Goal: Transaction & Acquisition: Purchase product/service

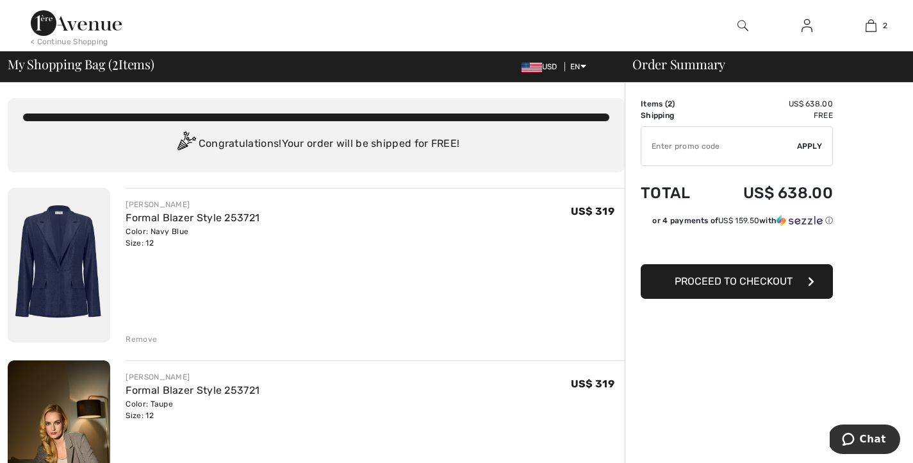
click at [152, 345] on div "Remove" at bounding box center [141, 339] width 31 height 12
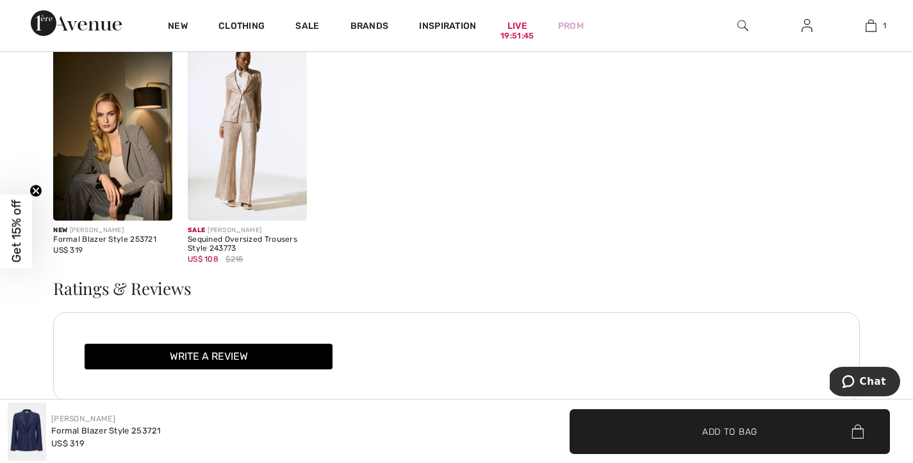
scroll to position [1331, 0]
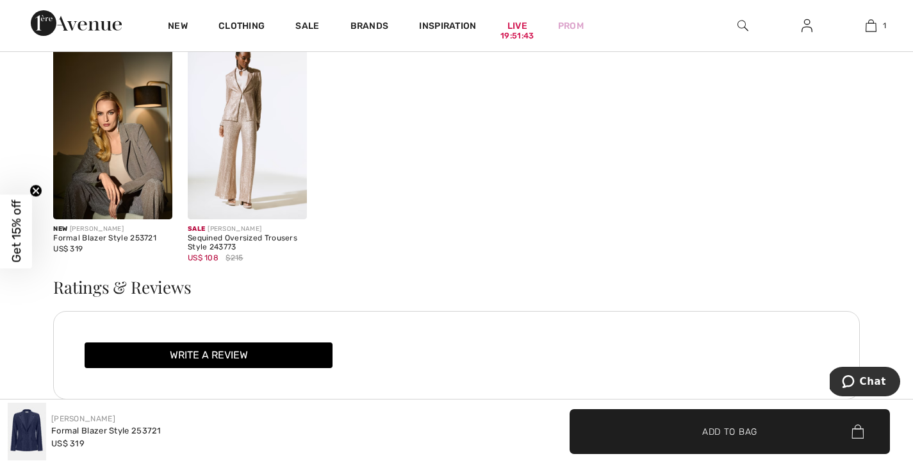
click at [77, 219] on img at bounding box center [112, 129] width 119 height 179
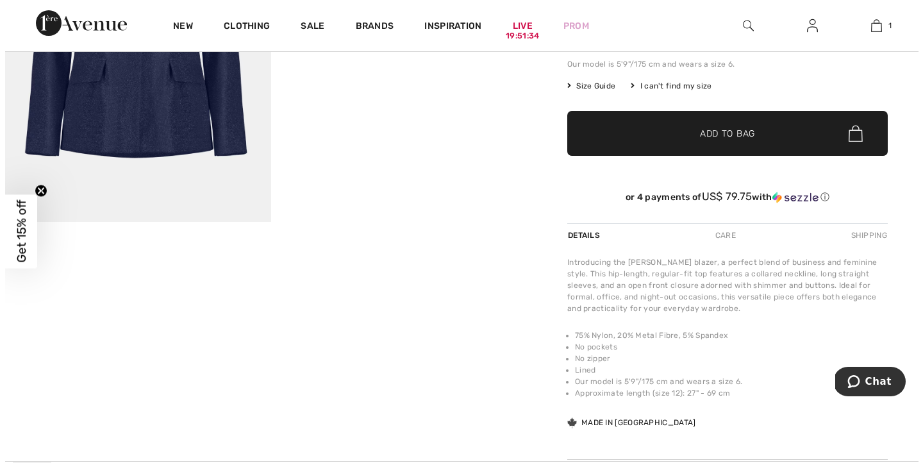
scroll to position [30, 0]
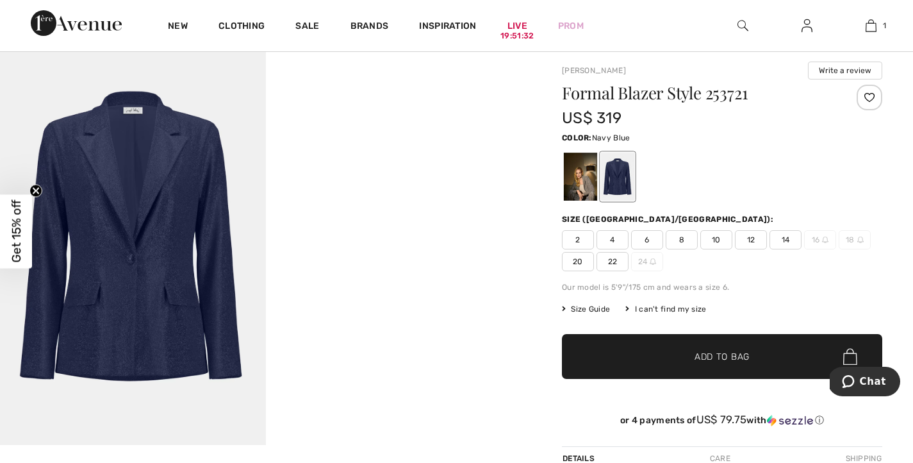
click at [739, 23] on img at bounding box center [742, 25] width 11 height 15
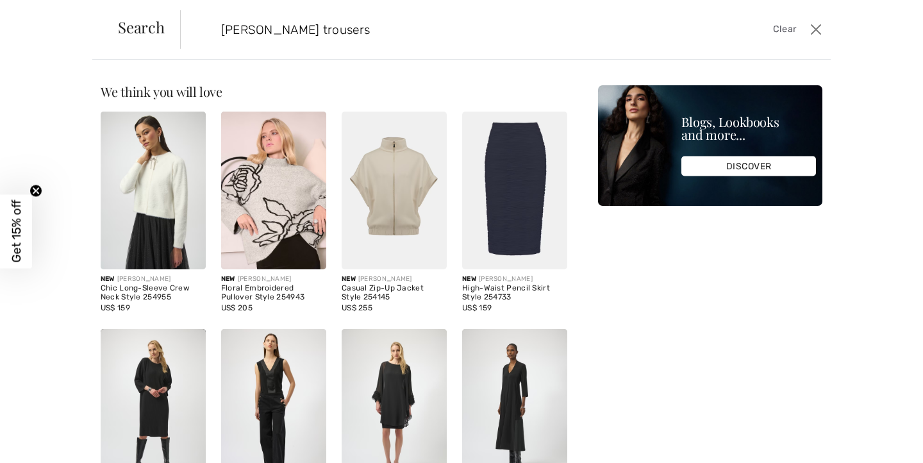
type input "joseph ribkoff trousers"
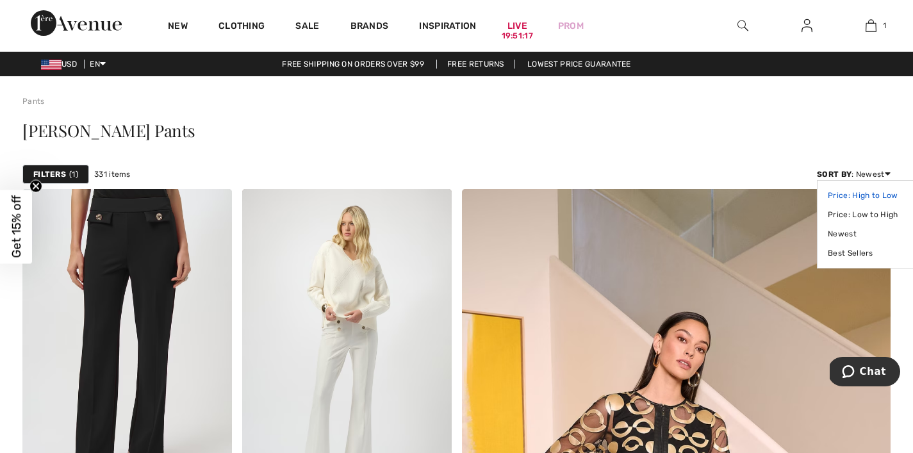
click at [863, 205] on link "Price: High to Low" at bounding box center [868, 195] width 81 height 19
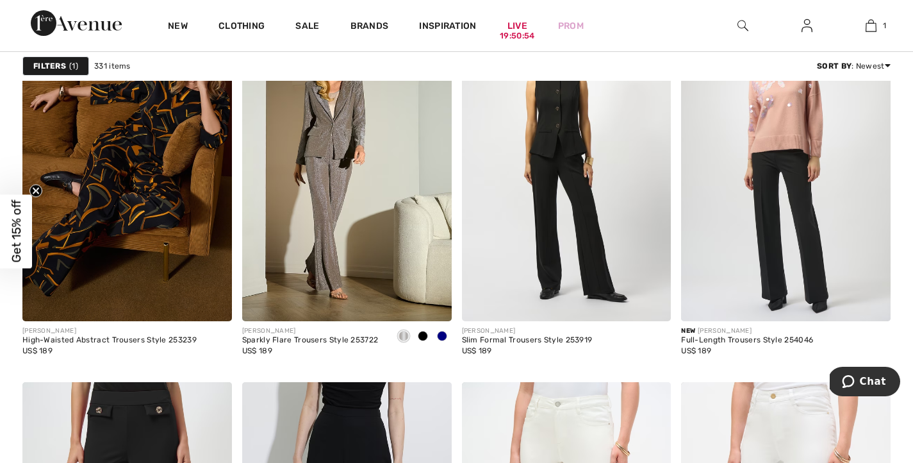
scroll to position [5152, 0]
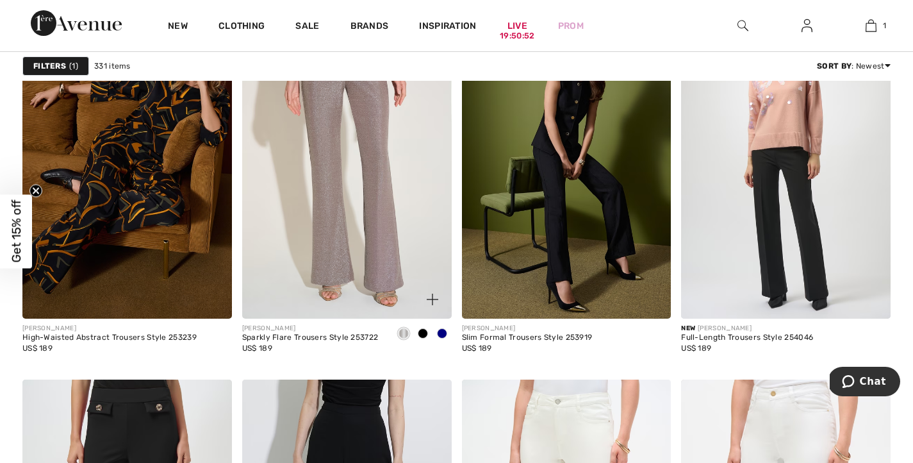
click at [332, 312] on img at bounding box center [347, 161] width 210 height 314
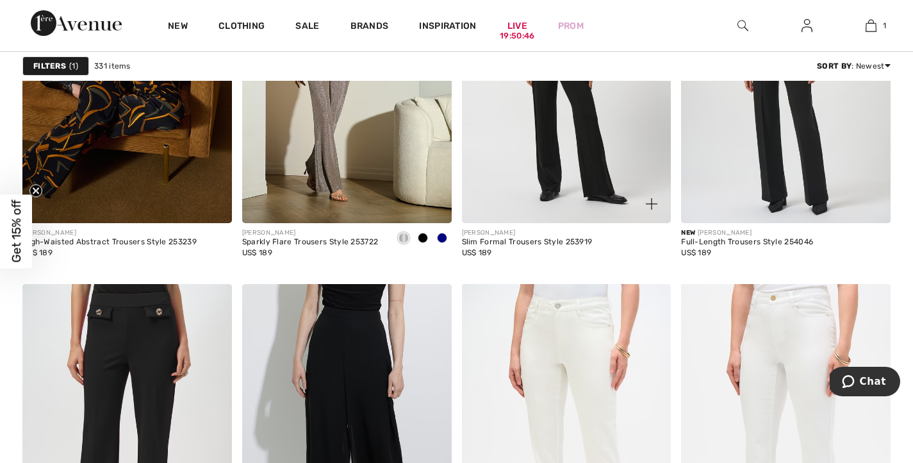
scroll to position [5272, 0]
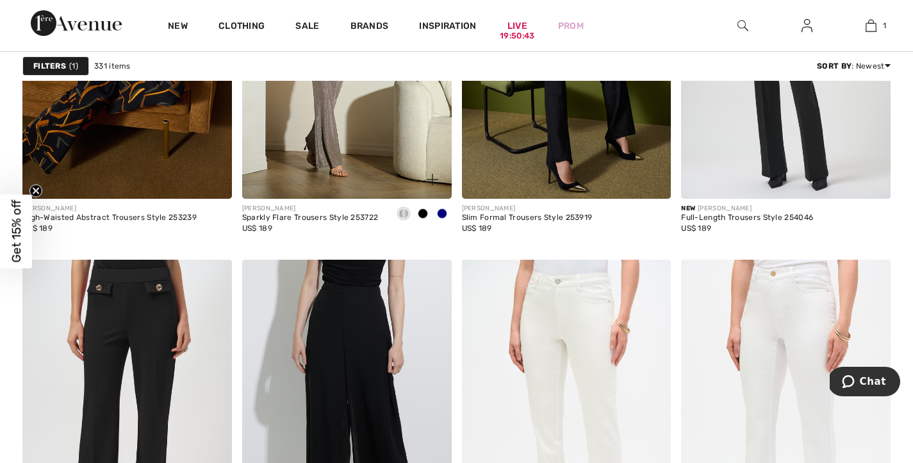
click at [400, 218] on span at bounding box center [404, 213] width 10 height 10
click at [431, 185] on img at bounding box center [433, 180] width 12 height 12
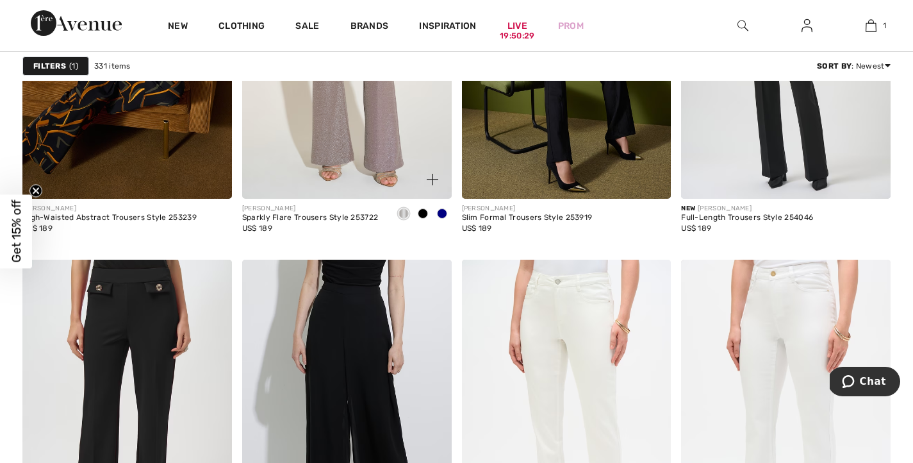
click at [346, 186] on img at bounding box center [347, 42] width 210 height 314
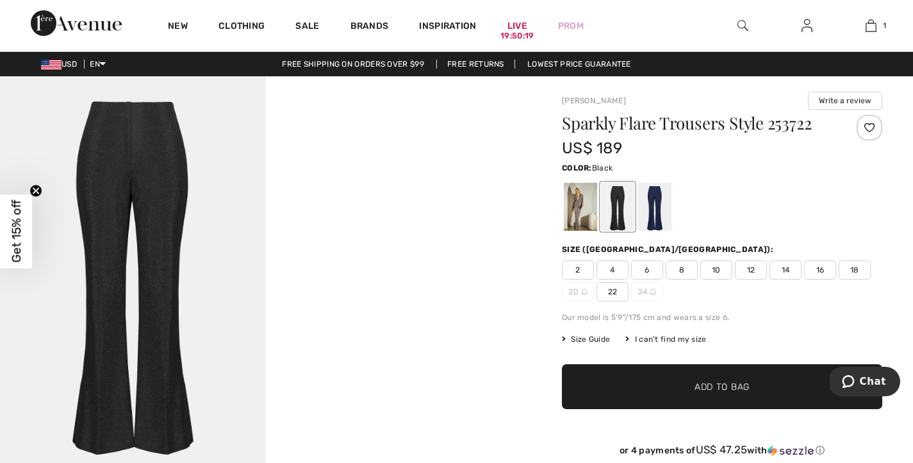
click at [767, 279] on span "12" at bounding box center [751, 269] width 32 height 19
click at [713, 393] on span "Add to Bag" at bounding box center [722, 386] width 55 height 13
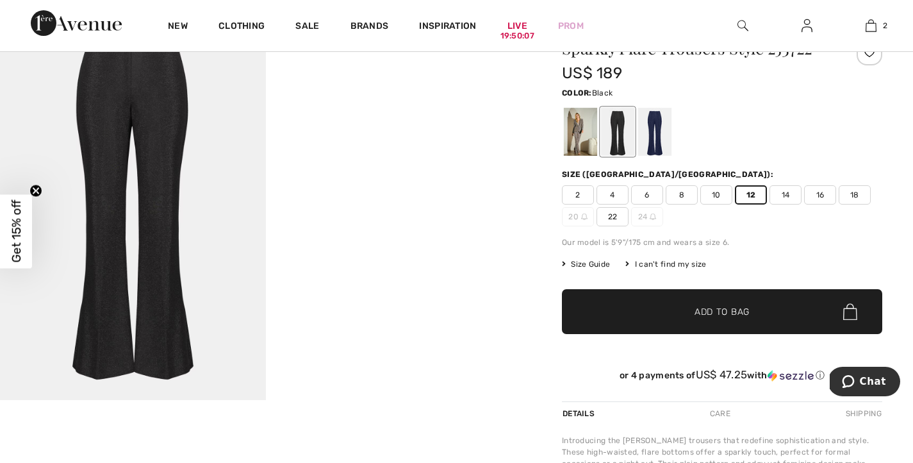
scroll to position [84, 0]
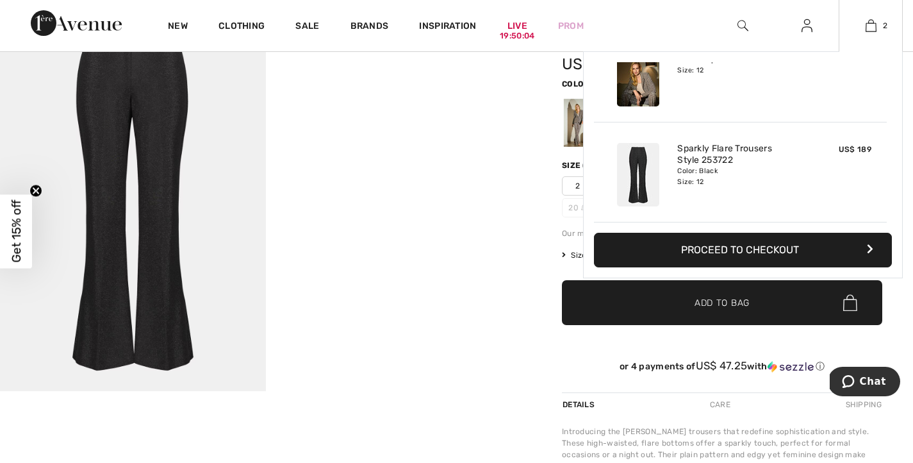
click at [728, 261] on button "Proceed to Checkout" at bounding box center [743, 250] width 298 height 35
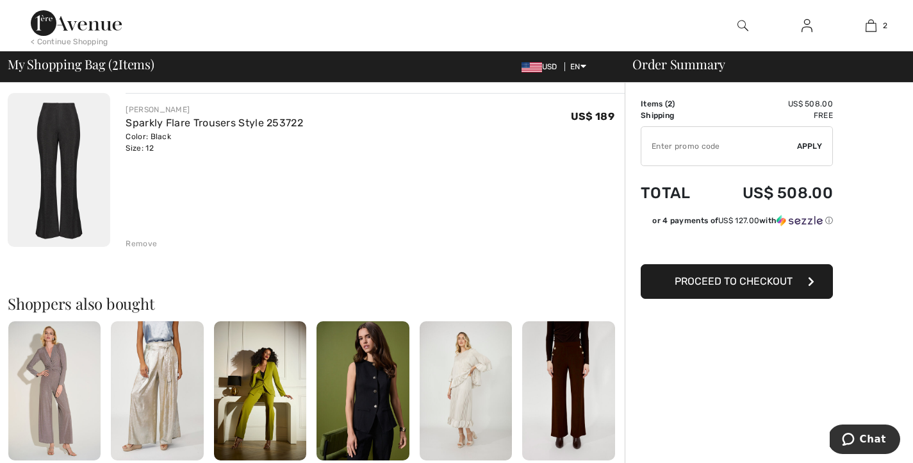
scroll to position [273, 0]
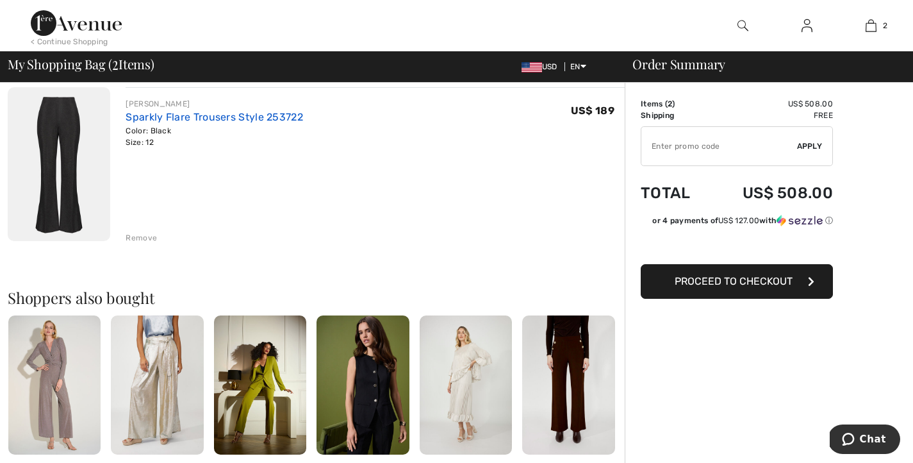
click at [237, 123] on link "Sparkly Flare Trousers Style 253722" at bounding box center [214, 117] width 177 height 12
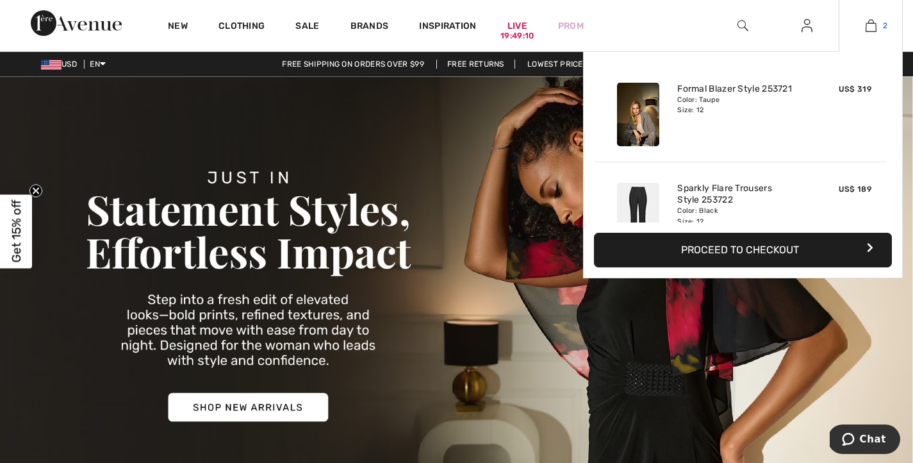
click at [866, 25] on img at bounding box center [871, 25] width 11 height 15
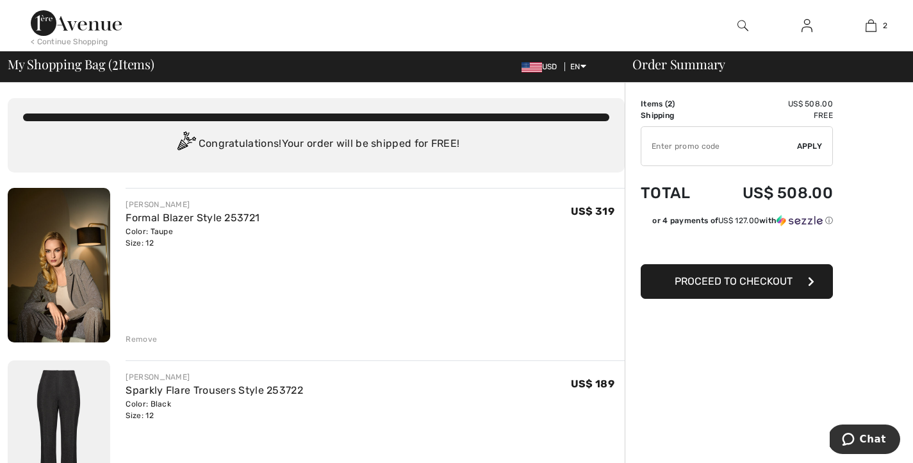
click at [708, 287] on span "Proceed to Checkout" at bounding box center [734, 281] width 118 height 12
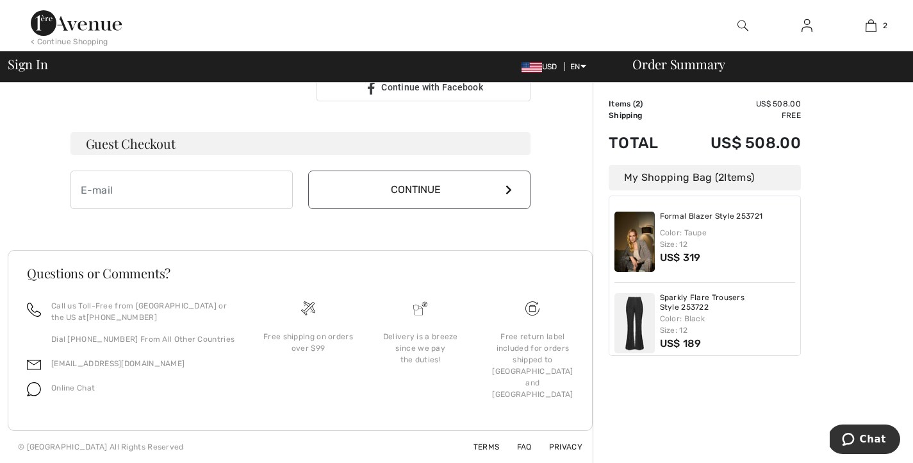
scroll to position [390, 0]
click at [174, 209] on input "email" at bounding box center [181, 189] width 222 height 38
type input "lori144@optonline.net"
click at [450, 209] on button "Continue" at bounding box center [419, 189] width 222 height 38
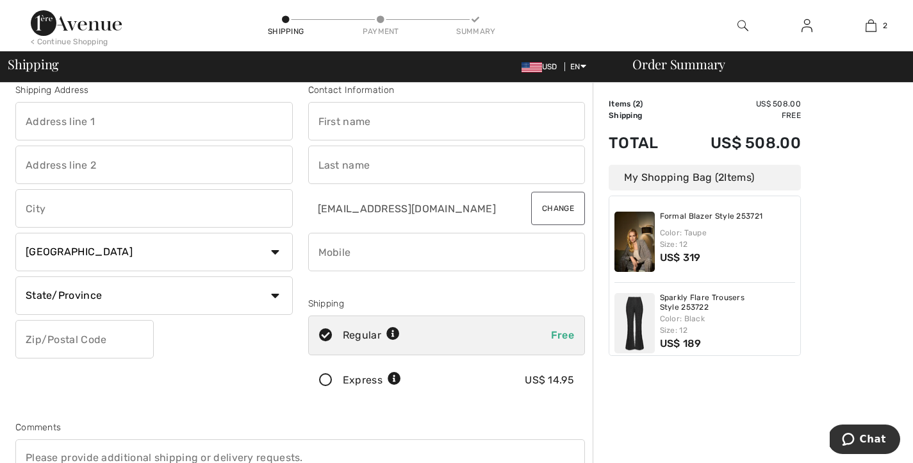
scroll to position [4, 0]
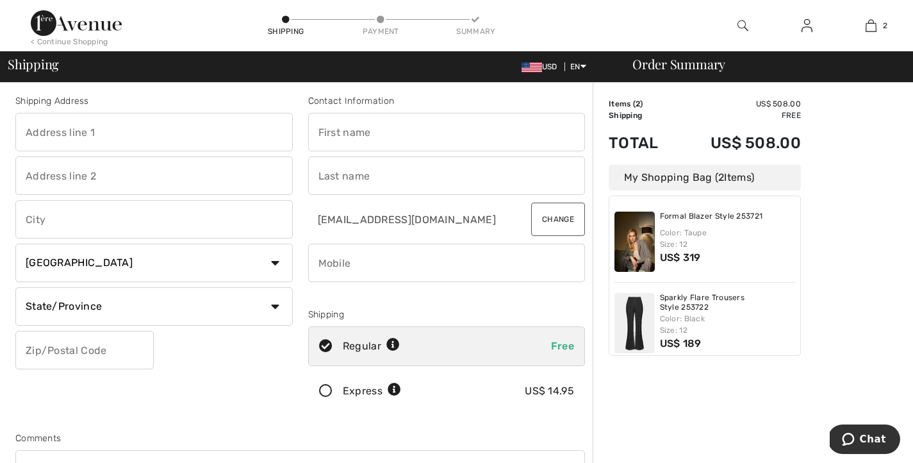
click at [122, 147] on input "text" at bounding box center [153, 132] width 277 height 38
type input "[STREET_ADDRESS]"
type input "[GEOGRAPHIC_DATA]"
select select "US"
select select "FL"
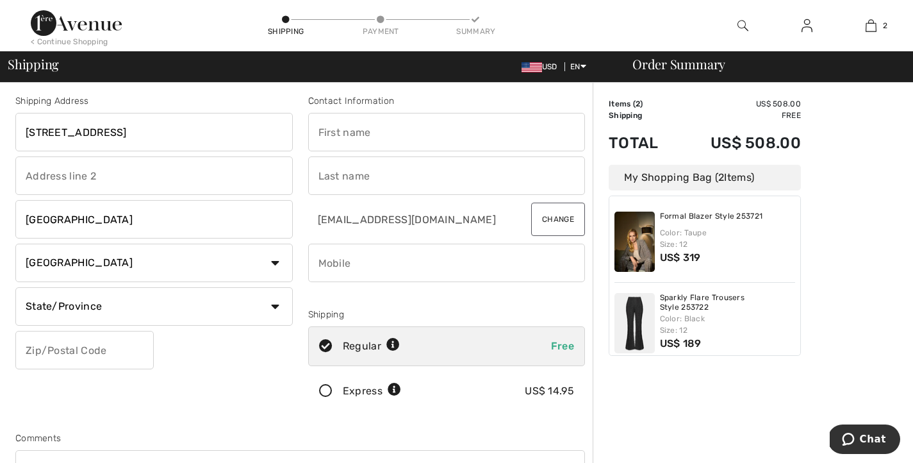
type input "33410-1458"
type input "Lori and Larry"
type input "5166400765"
type input "334101458"
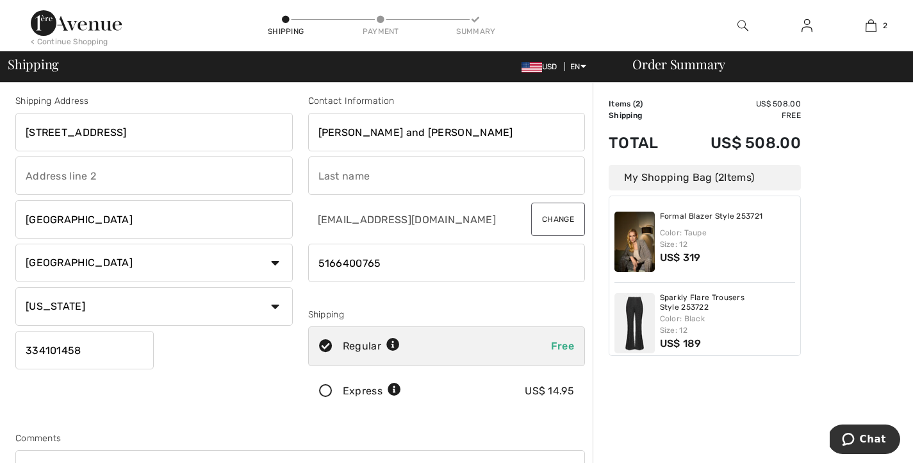
scroll to position [0, 3]
drag, startPoint x: 147, startPoint y: 145, endPoint x: 304, endPoint y: 147, distance: 156.3
click at [304, 147] on div "Shipping Address 13265 Provence Drive, Palm Beach Gardens, FL, USA Palm Beach G…" at bounding box center [300, 340] width 585 height 555
type input "[STREET_ADDRESS]"
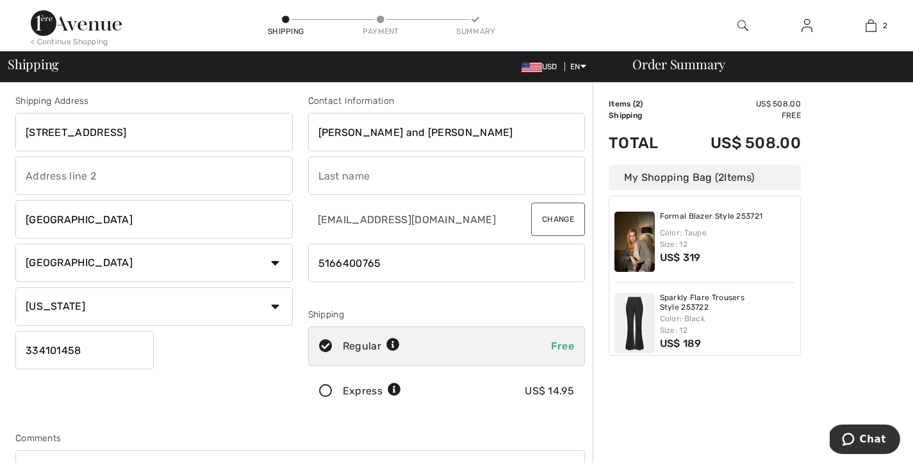
click at [231, 391] on div "Shipping Address 13265 Provence Drive Palm Beach Gardens Country Canada United …" at bounding box center [154, 255] width 293 height 322
drag, startPoint x: 395, startPoint y: 144, endPoint x: 347, endPoint y: 145, distance: 47.4
click at [347, 145] on input "Lori and Larry" at bounding box center [446, 132] width 277 height 38
type input "[PERSON_NAME]"
click at [337, 188] on input "text" at bounding box center [446, 175] width 277 height 38
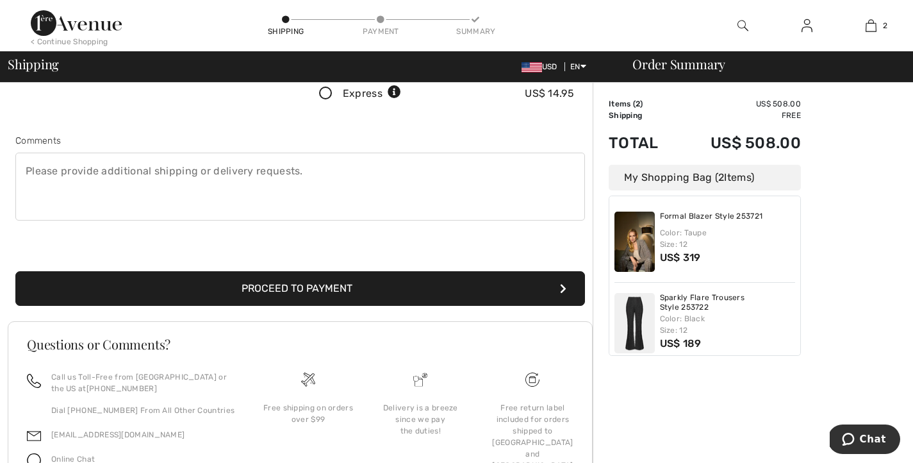
scroll to position [303, 0]
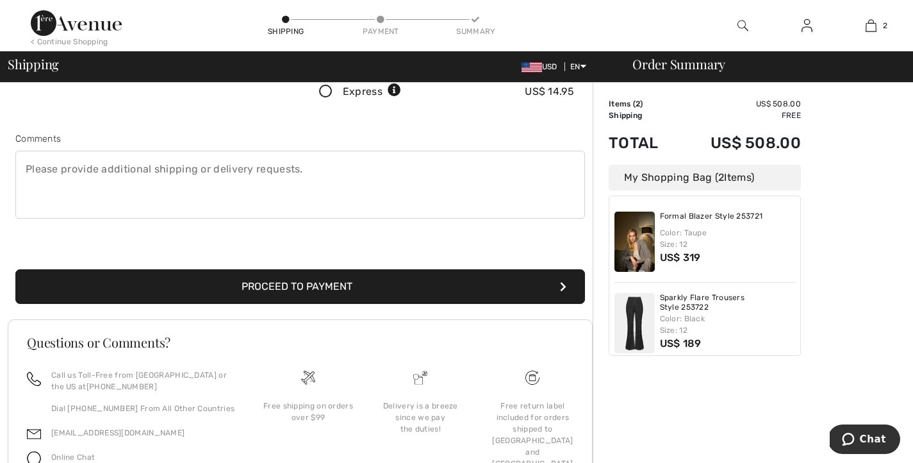
type input "Gross"
click at [269, 304] on button "Proceed to Payment" at bounding box center [300, 286] width 570 height 35
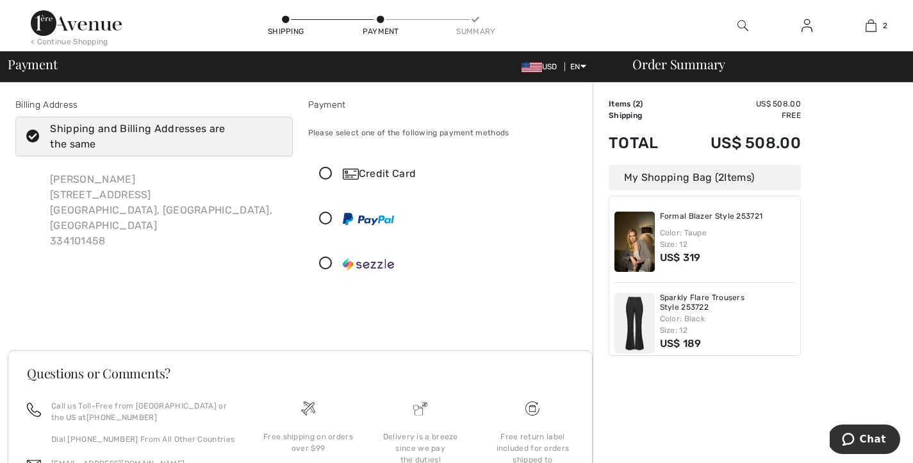
click at [337, 181] on icon at bounding box center [326, 173] width 34 height 13
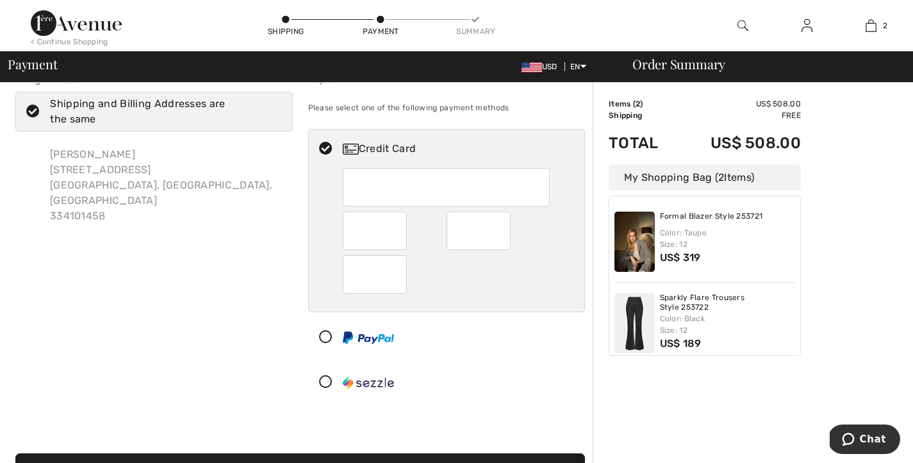
scroll to position [2, 0]
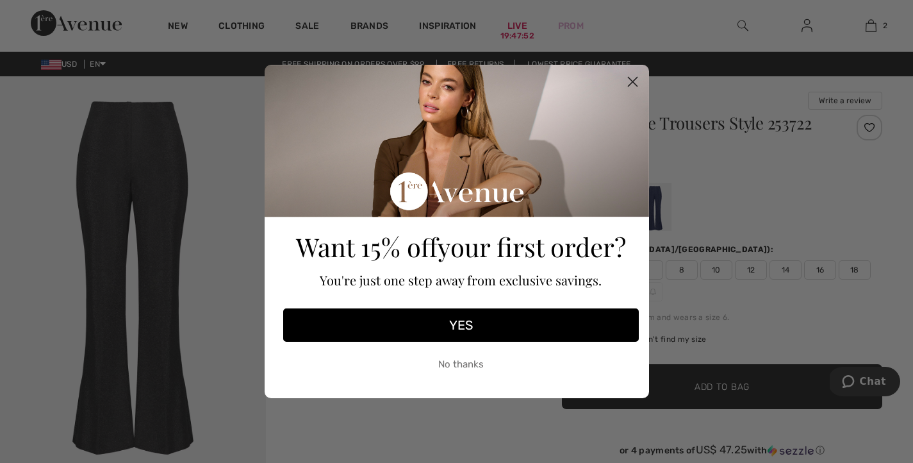
click at [630, 78] on circle "Close dialog" at bounding box center [632, 81] width 21 height 21
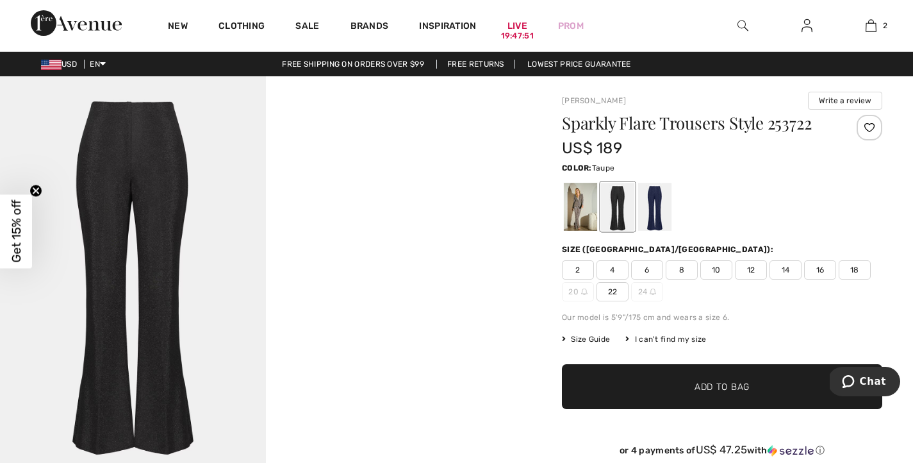
click at [591, 231] on div at bounding box center [580, 207] width 33 height 48
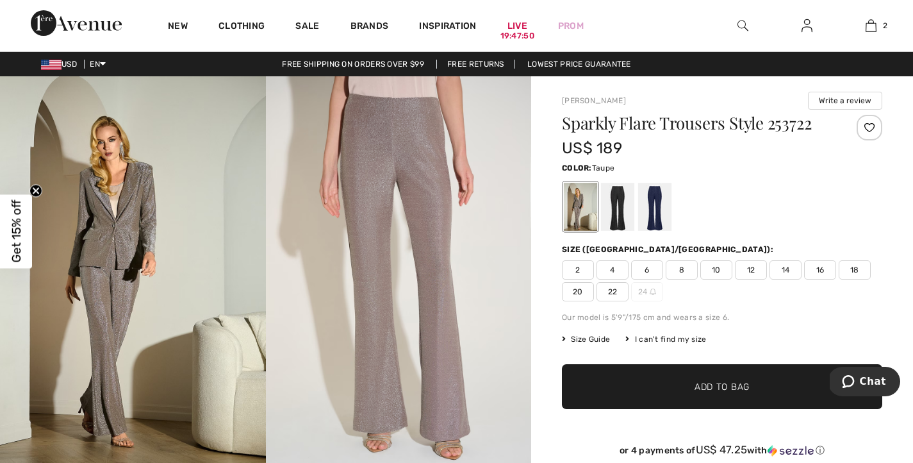
click at [766, 279] on span "12" at bounding box center [751, 269] width 32 height 19
click at [711, 409] on span "✔ Added to Bag Add to Bag" at bounding box center [722, 386] width 320 height 45
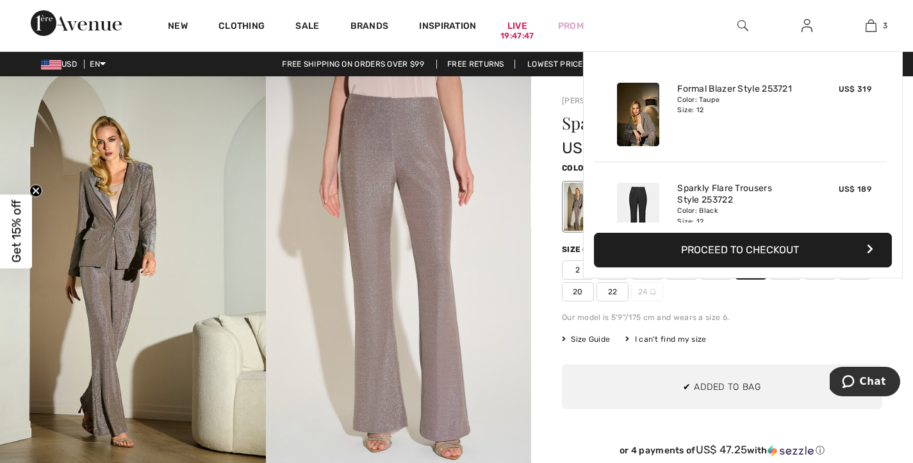
scroll to position [193, 0]
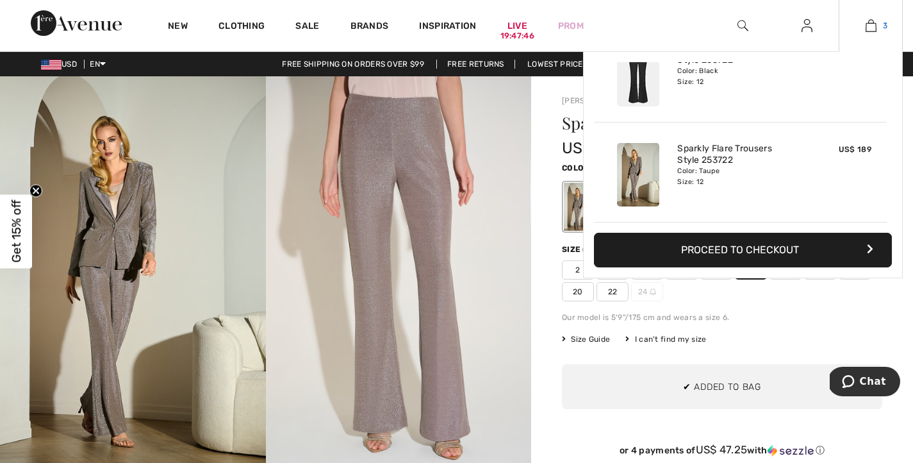
click at [873, 24] on link "3" at bounding box center [870, 25] width 63 height 15
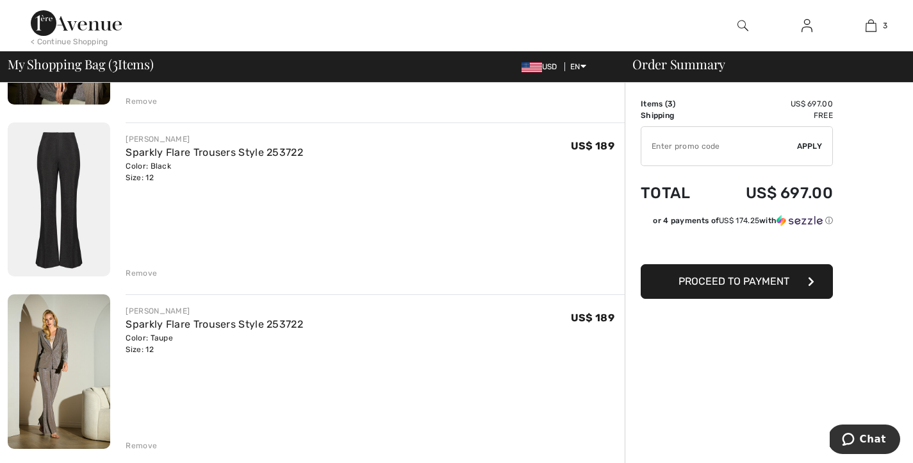
scroll to position [246, 0]
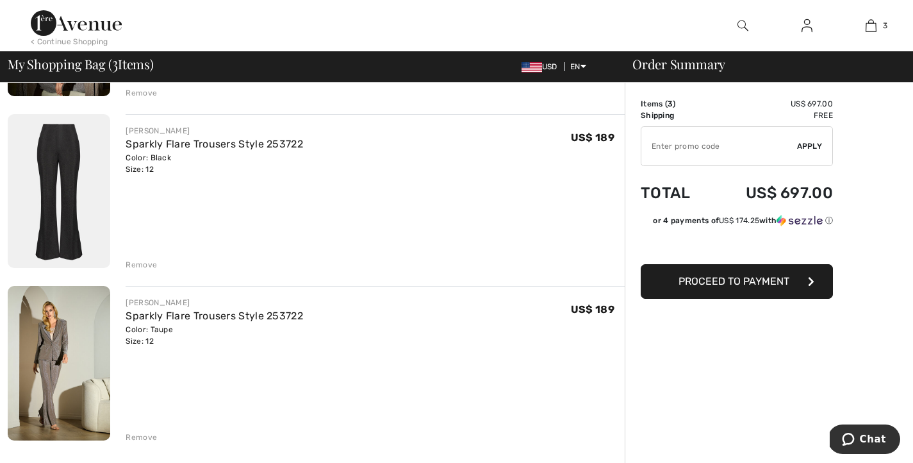
click at [151, 270] on div "Remove" at bounding box center [141, 265] width 31 height 12
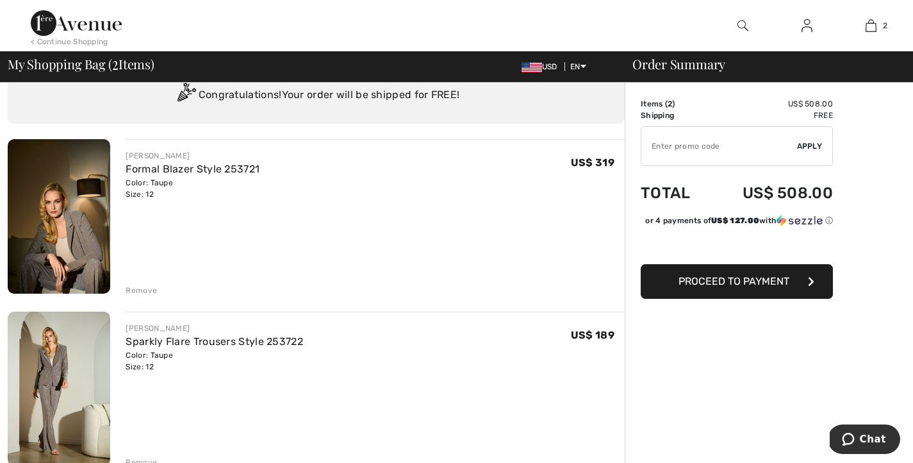
scroll to position [0, 0]
